Goal: Task Accomplishment & Management: Use online tool/utility

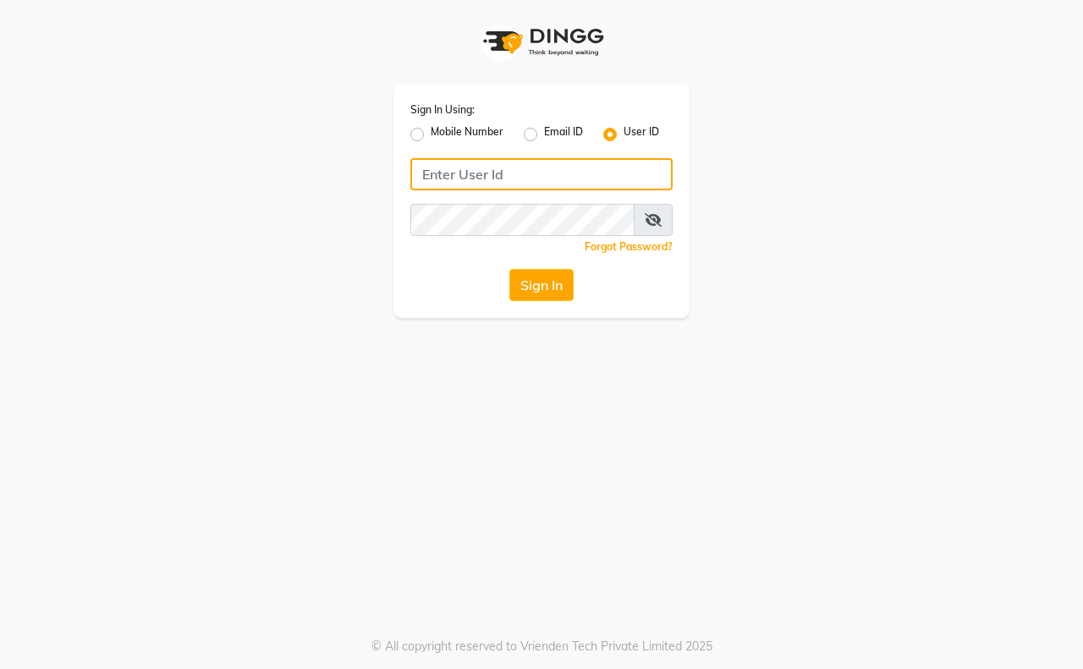
type input "e3591-19"
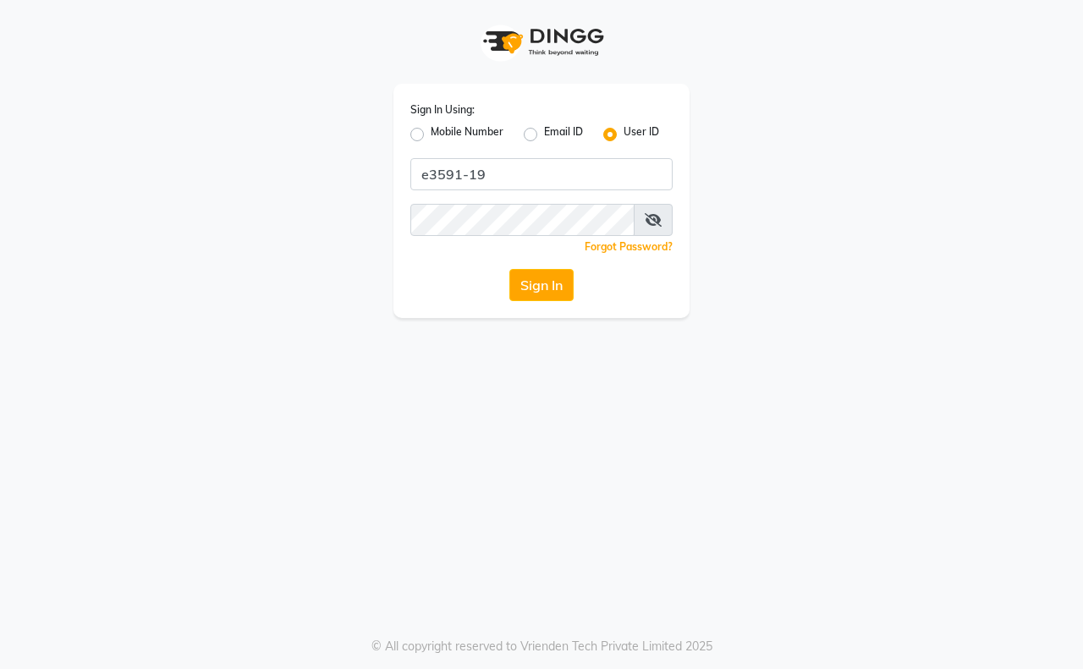
click at [536, 195] on div "Sign In Using: Mobile Number Email ID User ID e3591-19 Remember me Forgot Passw…" at bounding box center [541, 201] width 296 height 234
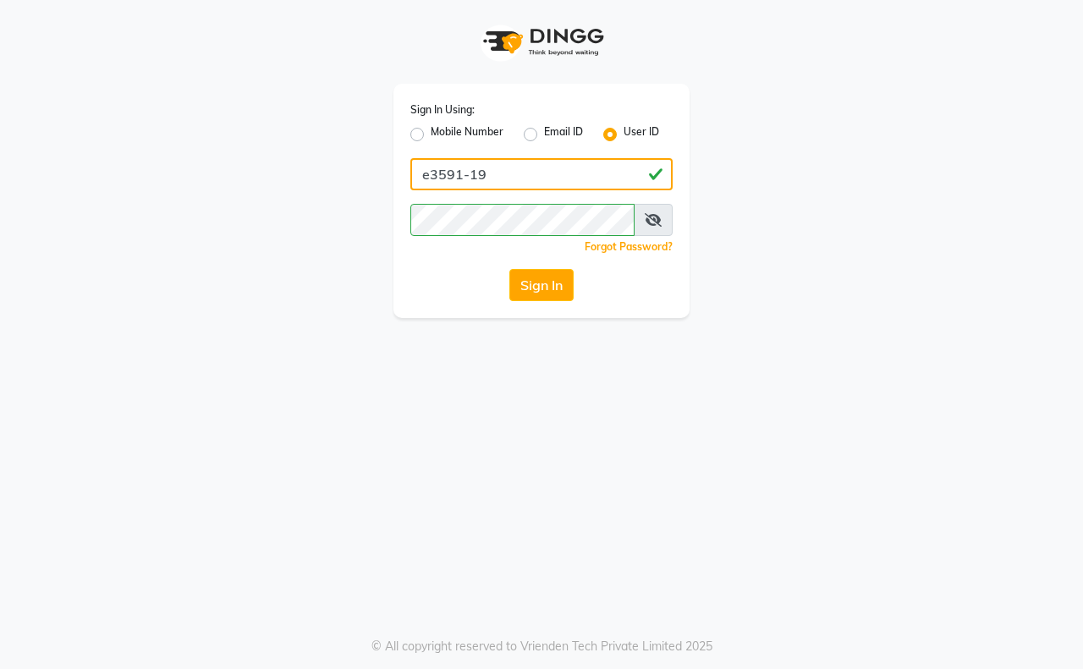
click at [534, 179] on input "e3591-19" at bounding box center [541, 174] width 262 height 32
click at [732, 150] on div "Sign In Using: Mobile Number Email ID User ID e3591-19 Remember me Forgot Passw…" at bounding box center [541, 159] width 964 height 318
click at [431, 230] on div "Sign In Using: Mobile Number Email ID User ID e3591-19 Remember me Forgot Passw…" at bounding box center [541, 201] width 296 height 234
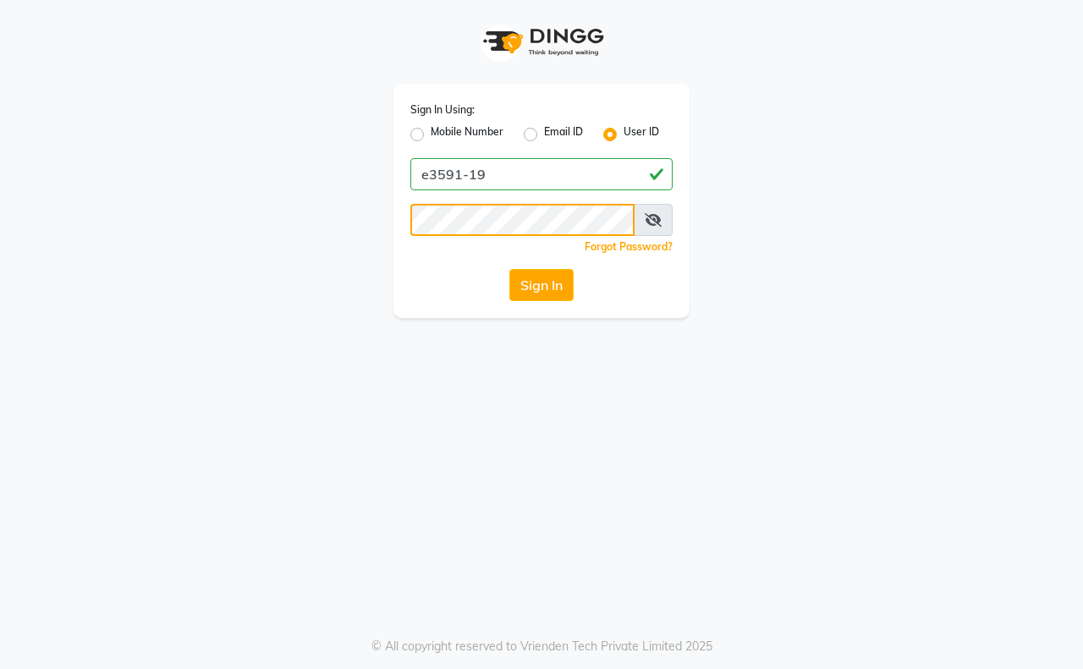
drag, startPoint x: 519, startPoint y: 236, endPoint x: 349, endPoint y: 228, distance: 170.3
click at [349, 227] on div "Sign In Using: Mobile Number Email ID User ID e3591-19 Remember me Forgot Passw…" at bounding box center [541, 159] width 964 height 318
drag, startPoint x: 417, startPoint y: 258, endPoint x: 510, endPoint y: 284, distance: 96.7
click at [417, 261] on div "Sign In Using: Mobile Number Email ID User ID e3591-19 Remember me Forgot Passw…" at bounding box center [541, 201] width 296 height 234
click at [524, 279] on button "Sign In" at bounding box center [541, 285] width 64 height 32
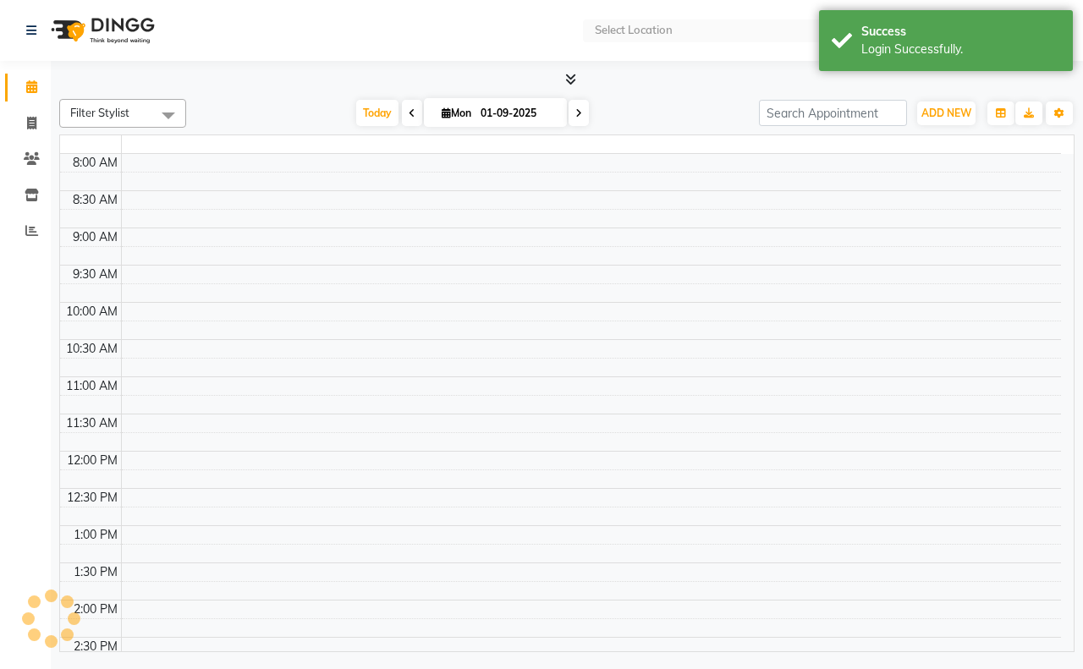
select select "en"
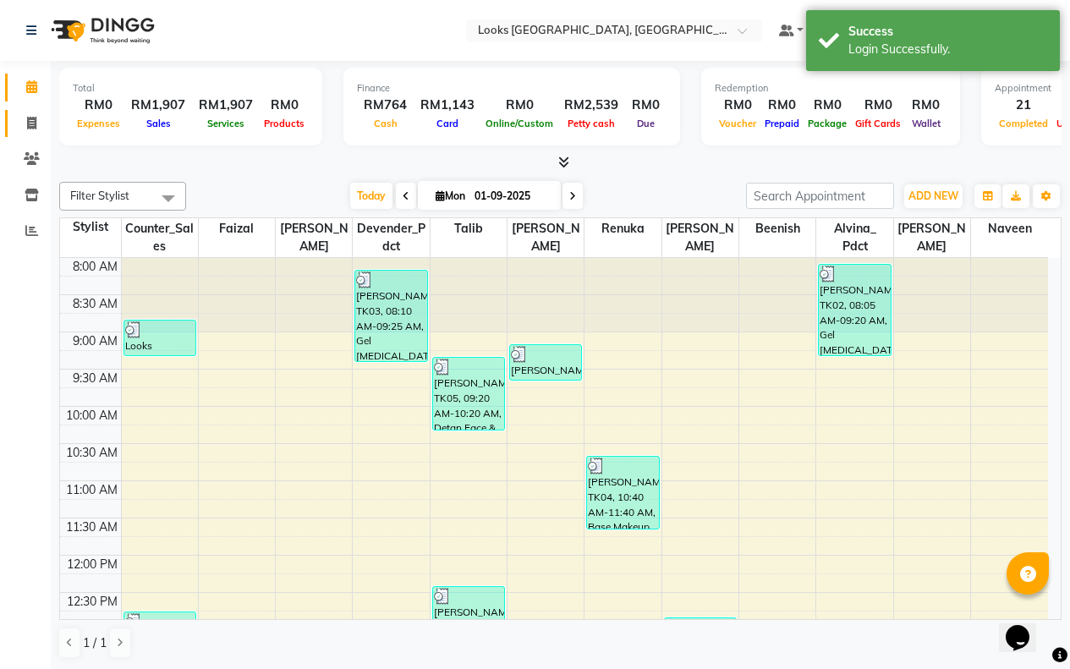
click at [30, 119] on icon at bounding box center [31, 123] width 9 height 13
select select "service"
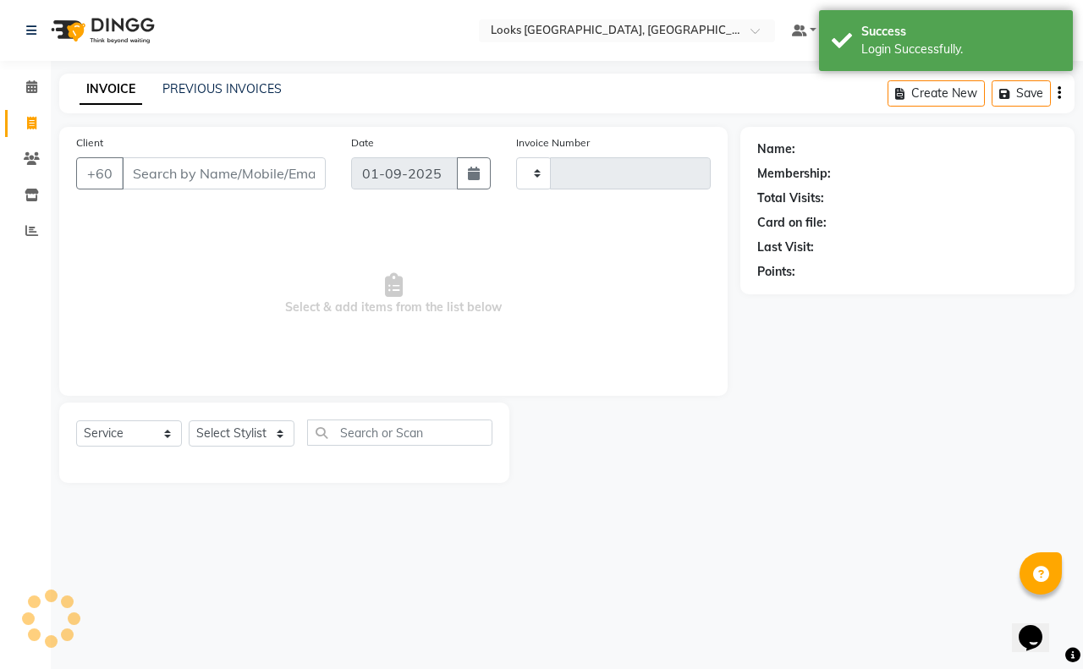
type input "1217"
select select "8109"
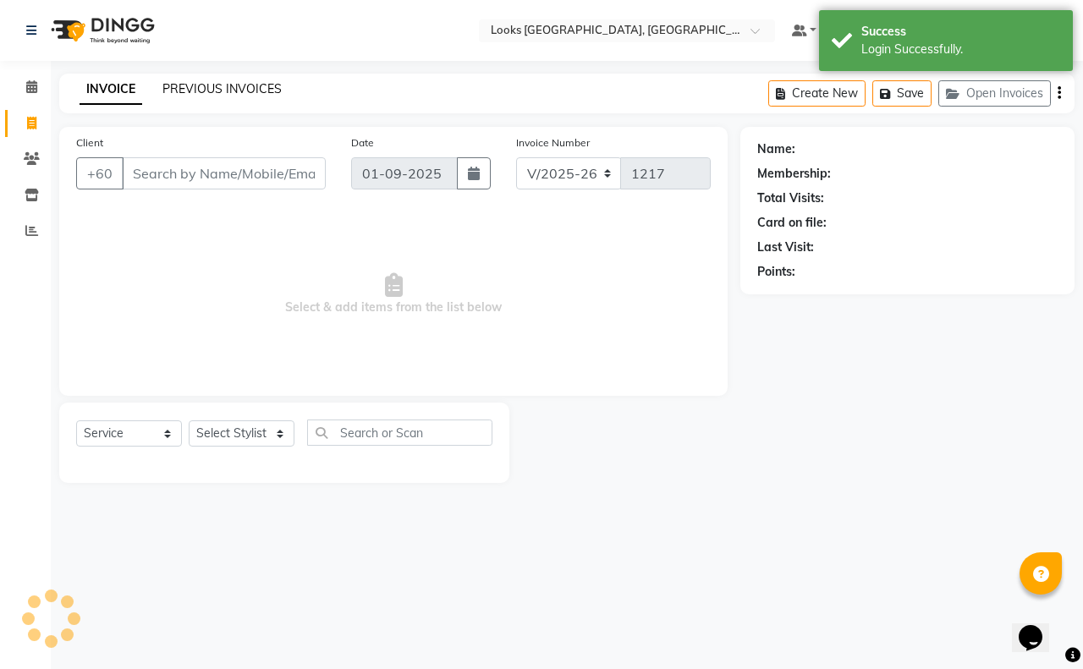
drag, startPoint x: 148, startPoint y: 84, endPoint x: 168, endPoint y: 86, distance: 20.5
click at [149, 84] on div "INVOICE PREVIOUS INVOICES" at bounding box center [170, 89] width 223 height 18
click at [168, 86] on link "PREVIOUS INVOICES" at bounding box center [221, 88] width 119 height 15
